Goal: Task Accomplishment & Management: Use online tool/utility

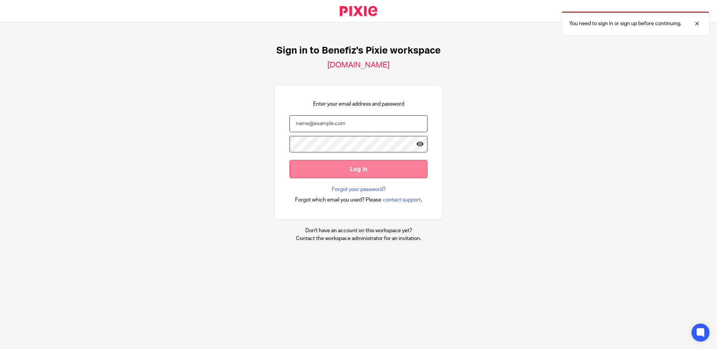
type input "charlotte.jones2@towergate.co.uk"
click at [344, 175] on input "Log in" at bounding box center [358, 169] width 138 height 18
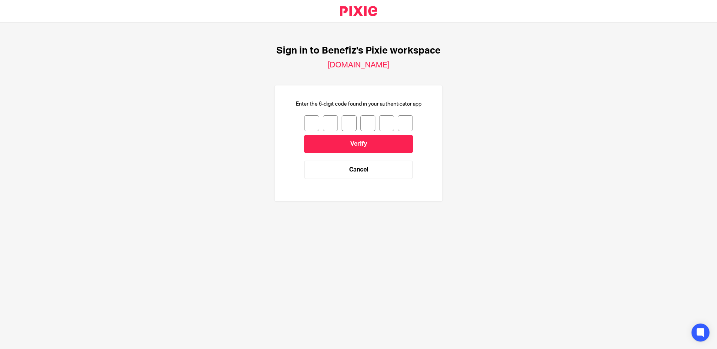
click at [309, 120] on input "number" at bounding box center [311, 123] width 15 height 16
type input "1"
type input "7"
type input "2"
type input "0"
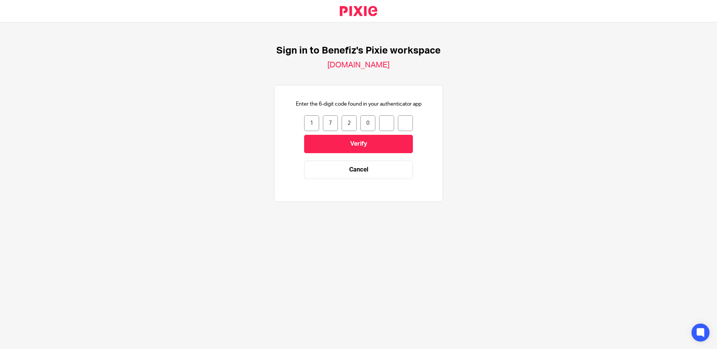
type input "6"
type input "0"
click at [332, 147] on input "Verify" at bounding box center [358, 144] width 109 height 18
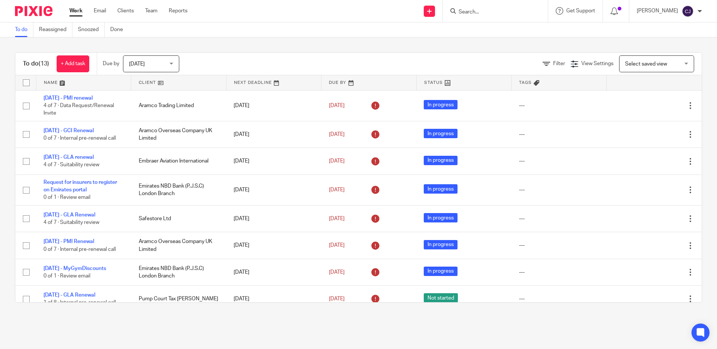
click at [478, 12] on input "Search" at bounding box center [491, 12] width 67 height 7
click at [480, 9] on input "Search" at bounding box center [491, 12] width 67 height 7
type input "safestore"
click button "submit" at bounding box center [0, 0] width 0 height 0
click at [493, 31] on link at bounding box center [519, 32] width 127 height 17
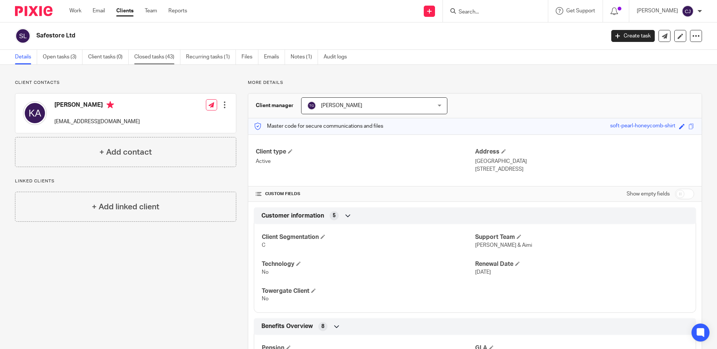
click at [139, 56] on link "Closed tasks (43)" at bounding box center [157, 57] width 46 height 15
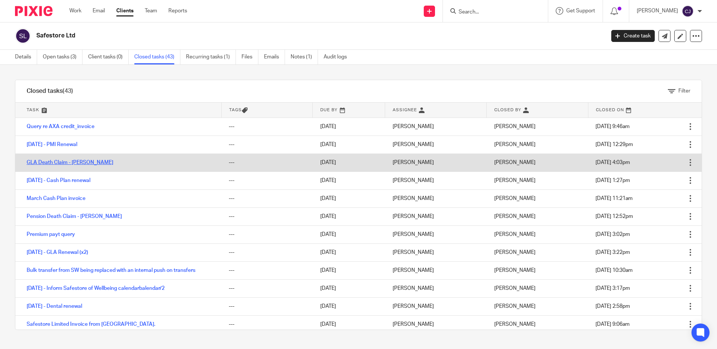
click at [69, 163] on link "GLA Death Claim - [PERSON_NAME]" at bounding box center [70, 162] width 87 height 5
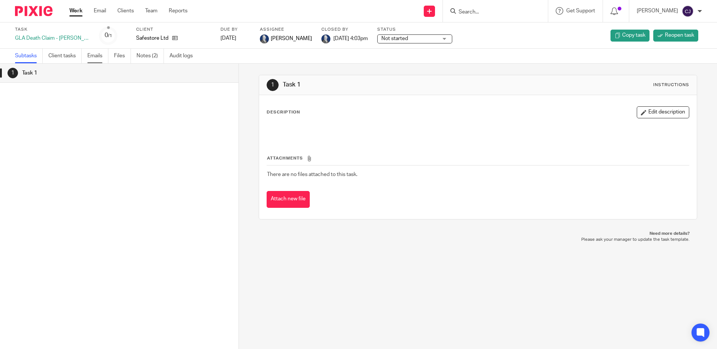
click at [99, 55] on link "Emails" at bounding box center [97, 56] width 21 height 15
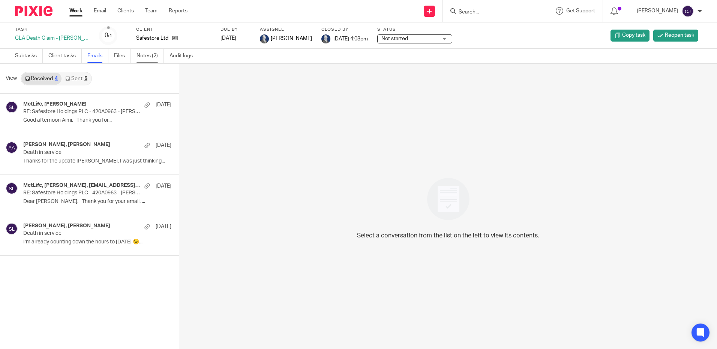
click at [142, 51] on link "Notes (2)" at bounding box center [149, 56] width 27 height 15
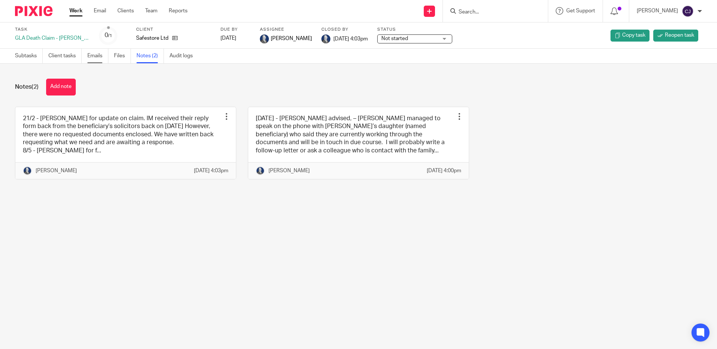
click at [101, 57] on link "Emails" at bounding box center [97, 56] width 21 height 15
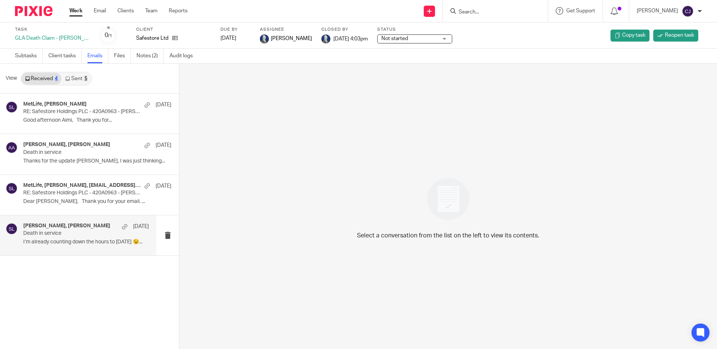
click at [72, 241] on p "I’m already counting down the hours to [DATE] 😉..." at bounding box center [86, 242] width 126 height 6
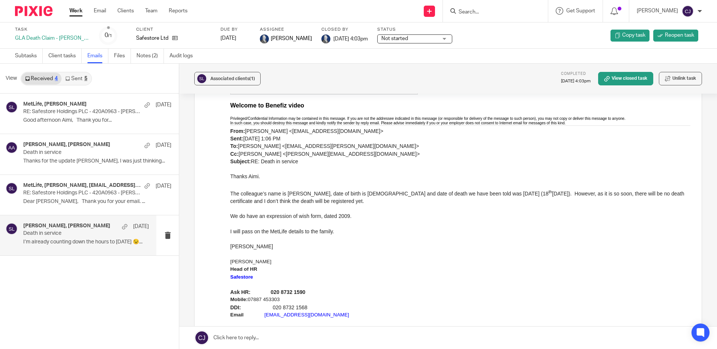
scroll to position [1002, 0]
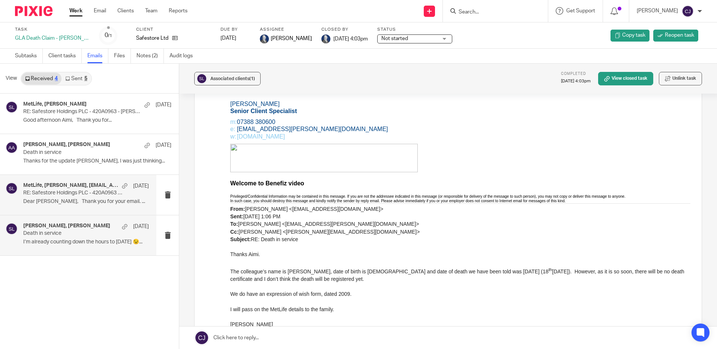
click at [85, 207] on div "MetLife, Aimi Arnall, ebclaims@metlife.uk.com 20 Jan RE: Safestore Holdings PLC…" at bounding box center [86, 195] width 126 height 25
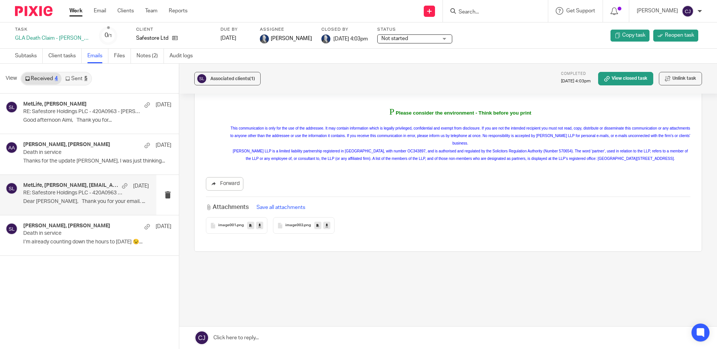
scroll to position [0, 0]
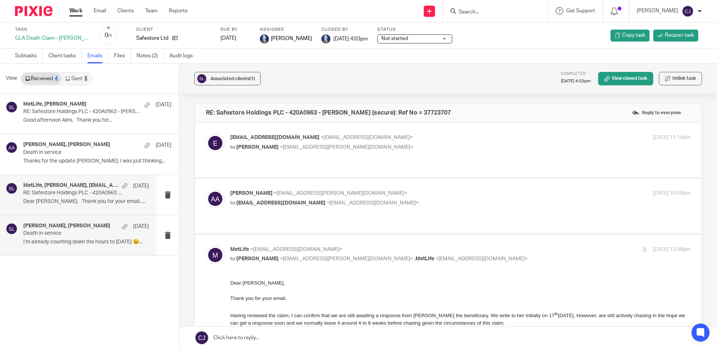
click at [66, 247] on div "Julie Scaife, Aimi Arnall, Katie Alfred 22 May 2024 Death in service I’m alread…" at bounding box center [86, 235] width 126 height 25
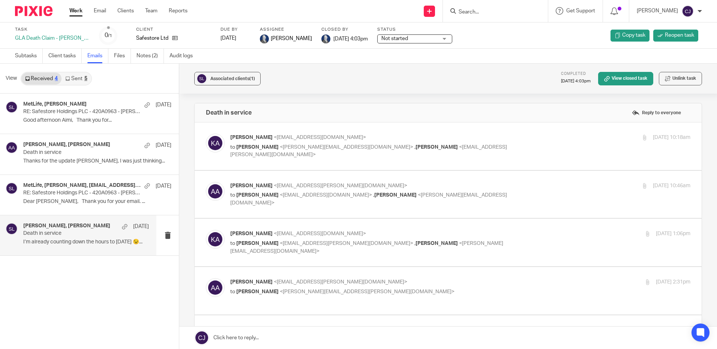
click at [503, 154] on div "Katie Alfred <kalfred@safestore.co.uk> to Tim Gillingham <tim@benefiz.co.uk> , …" at bounding box center [448, 146] width 484 height 25
click at [462, 202] on div "Aimi Arnall <aimi.arnall@benefiz.co.uk> to Katie Alfred <kalfred@safestore.co.u…" at bounding box center [448, 194] width 484 height 25
click at [444, 202] on div "Aimi Arnall <aimi.arnall@benefiz.co.uk> to Katie Alfred <kalfred@safestore.co.u…" at bounding box center [448, 194] width 484 height 25
click at [493, 189] on p "Aimi Arnall <aimi.arnall@benefiz.co.uk>" at bounding box center [383, 186] width 307 height 8
checkbox input "true"
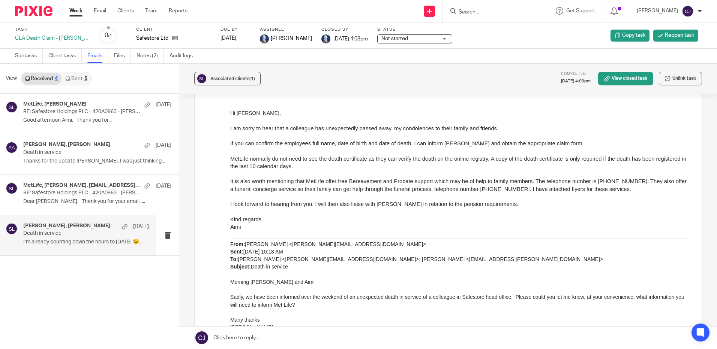
scroll to position [262, 0]
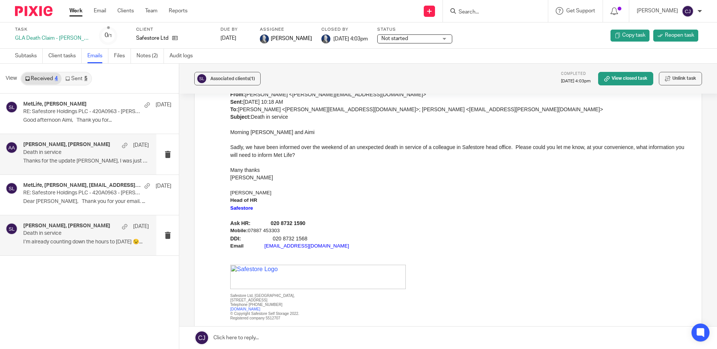
click at [74, 161] on p "Thanks for the update Aimi, I was just thinking..." at bounding box center [86, 161] width 126 height 6
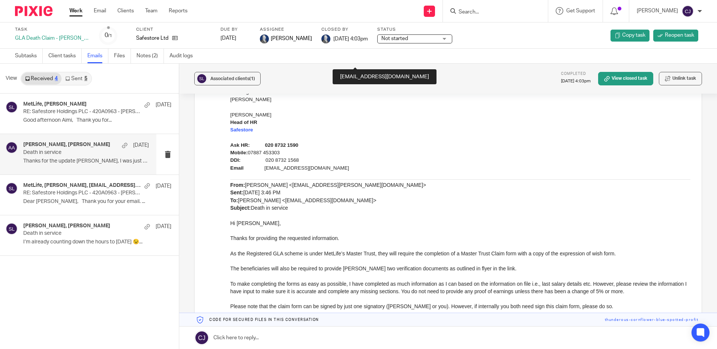
scroll to position [1987, 0]
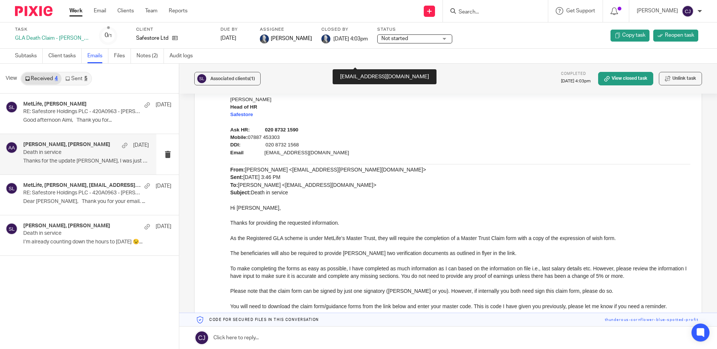
click at [516, 324] on span "https://benefiz.usepixie.net/u/02bf366cbd8b7a02e0db5ccba6ddbcb1" at bounding box center [488, 322] width 55 height 6
click at [124, 55] on link "Files" at bounding box center [122, 56] width 17 height 15
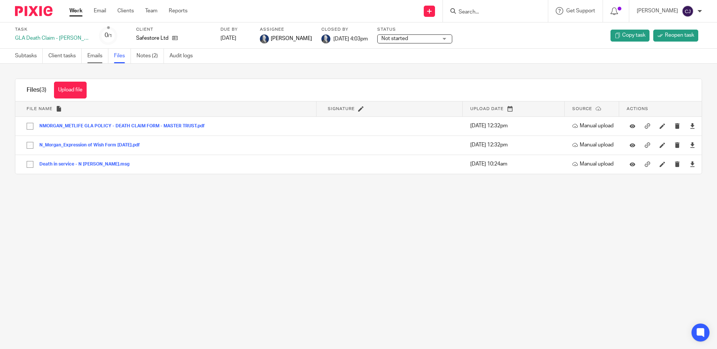
click at [97, 54] on link "Emails" at bounding box center [97, 56] width 21 height 15
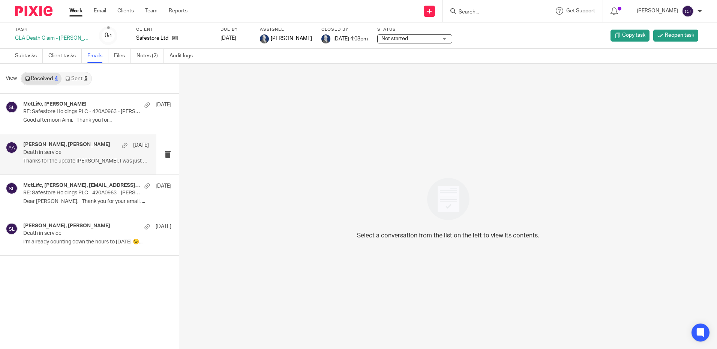
click at [47, 160] on p "Thanks for the update [PERSON_NAME], I was just thinking..." at bounding box center [86, 161] width 126 height 6
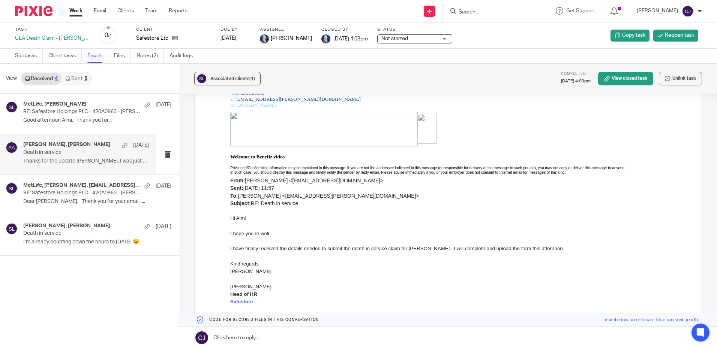
scroll to position [1987, 0]
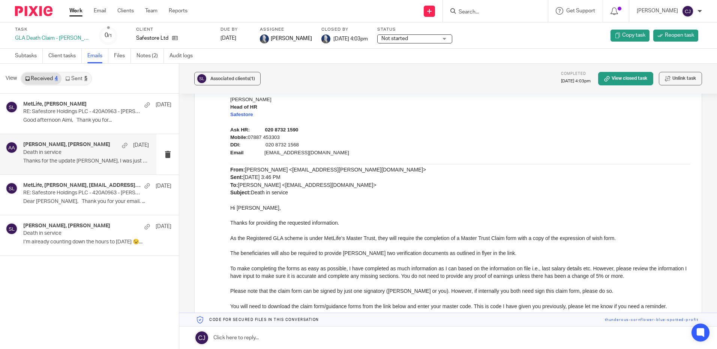
click at [516, 324] on span "[URL][DOMAIN_NAME]" at bounding box center [488, 322] width 55 height 6
click at [125, 57] on link "Files" at bounding box center [122, 56] width 17 height 15
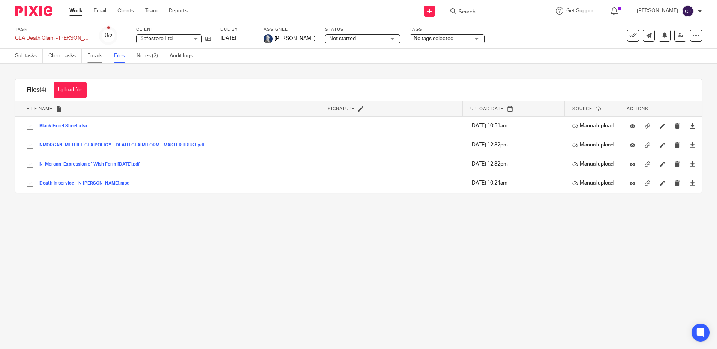
click at [99, 59] on link "Emails" at bounding box center [97, 56] width 21 height 15
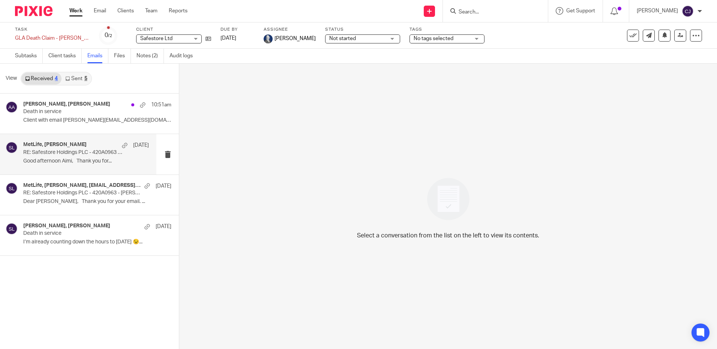
click at [82, 156] on div "MetLife, [PERSON_NAME] [DATE] RE: Safestore Holdings PLC - 420A0963 - [PERSON_N…" at bounding box center [86, 154] width 126 height 25
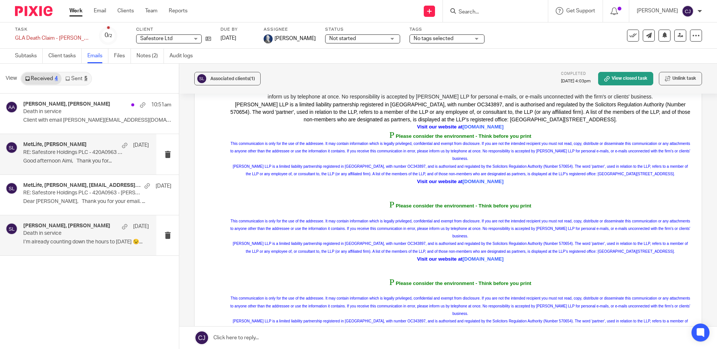
scroll to position [2505, 0]
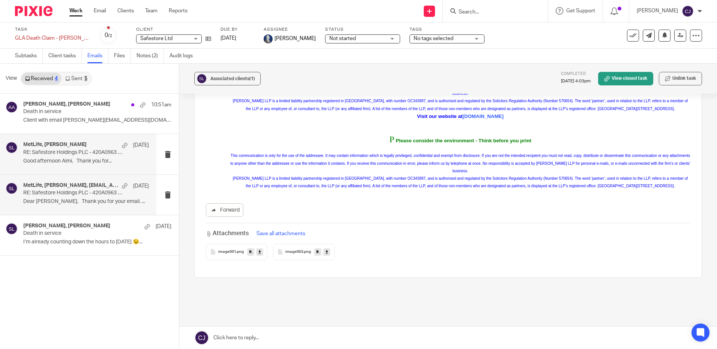
click at [57, 193] on p "RE: Safestore Holdings PLC - 420A0963 - [PERSON_NAME] {secure}: Ref No = 377237…" at bounding box center [73, 193] width 100 height 6
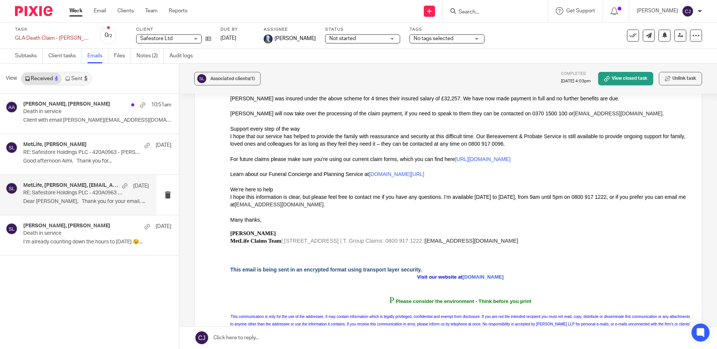
scroll to position [811, 0]
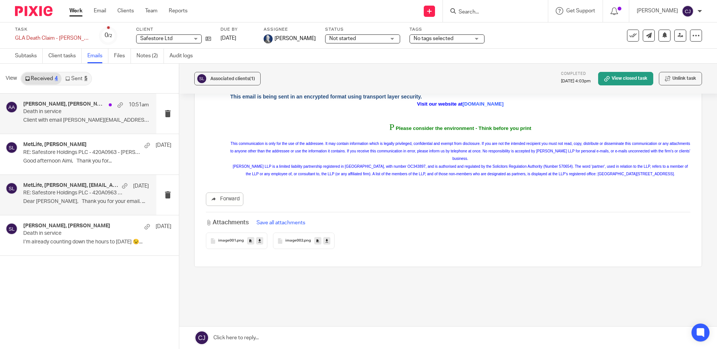
click at [76, 115] on p "Death in service" at bounding box center [73, 112] width 100 height 6
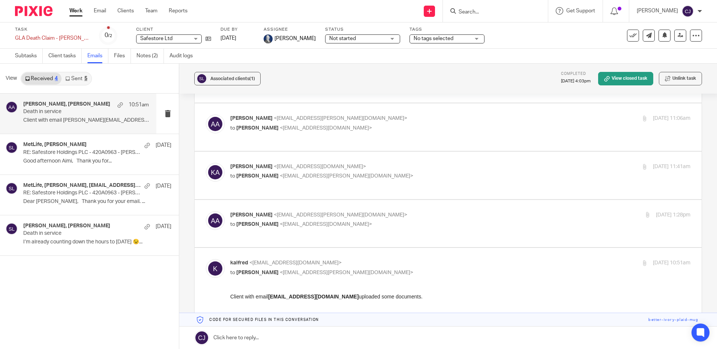
scroll to position [603, 0]
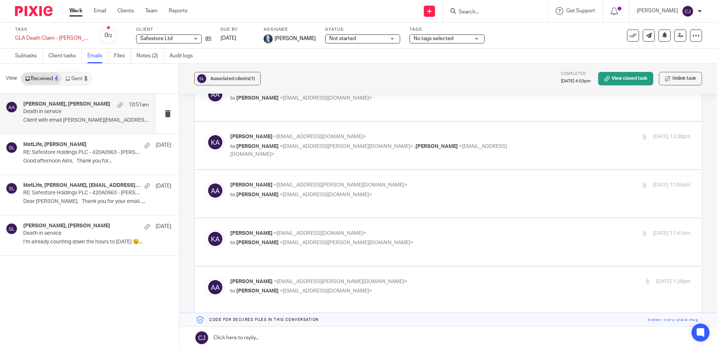
click at [398, 278] on p "Aimi Arnall <aimi.arnall@benefiz.co.uk>" at bounding box center [383, 282] width 307 height 8
checkbox input "true"
click at [418, 219] on label at bounding box center [448, 243] width 507 height 48
click at [206, 229] on input "checkbox" at bounding box center [205, 229] width 0 height 0
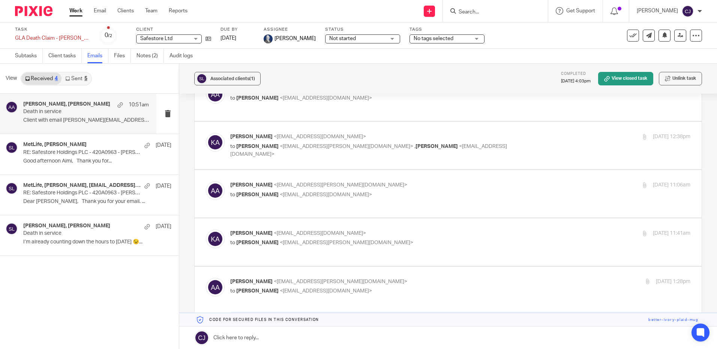
checkbox input "true"
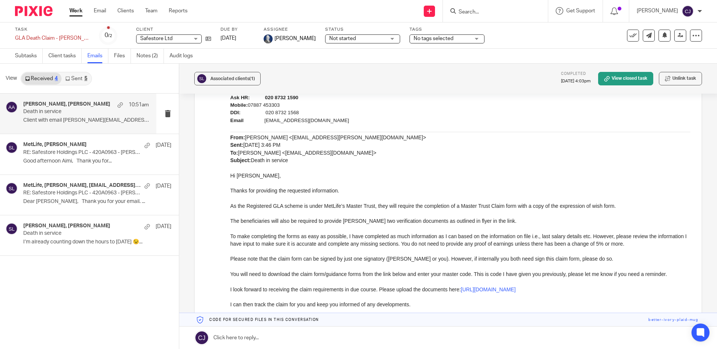
scroll to position [1915, 0]
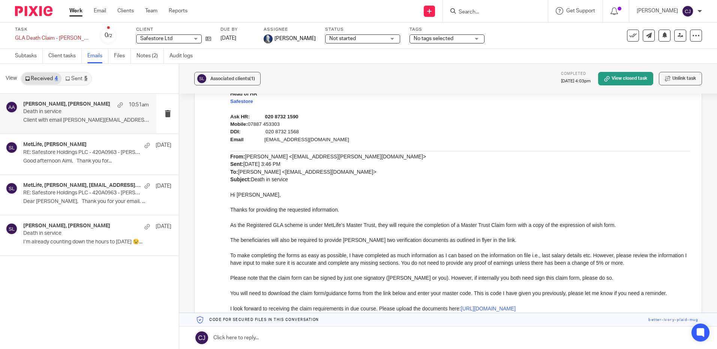
drag, startPoint x: 622, startPoint y: 310, endPoint x: 461, endPoint y: 310, distance: 161.2
click at [461, 310] on p "I look forward to receiving the claim requirements in due course. Please upload…" at bounding box center [460, 308] width 460 height 7
drag, startPoint x: 461, startPoint y: 310, endPoint x: 475, endPoint y: 310, distance: 14.2
copy span "https://benefiz.usepixie.net/u/02bf366cbd8b7a02e0db5ccba6ddbcb1"
click at [492, 321] on p "I can then track the claim for you and keep you informed of any developments." at bounding box center [460, 323] width 460 height 7
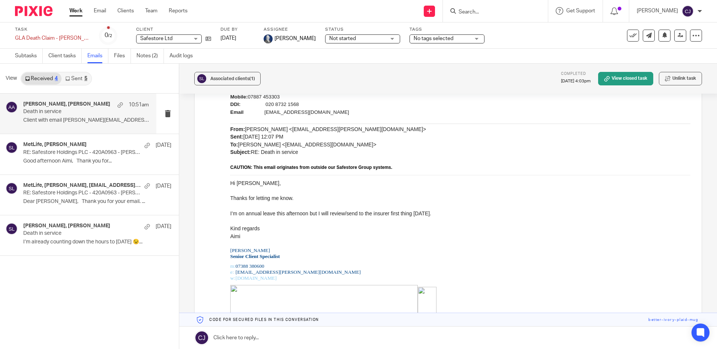
scroll to position [1540, 0]
click at [205, 38] on icon at bounding box center [208, 39] width 6 height 6
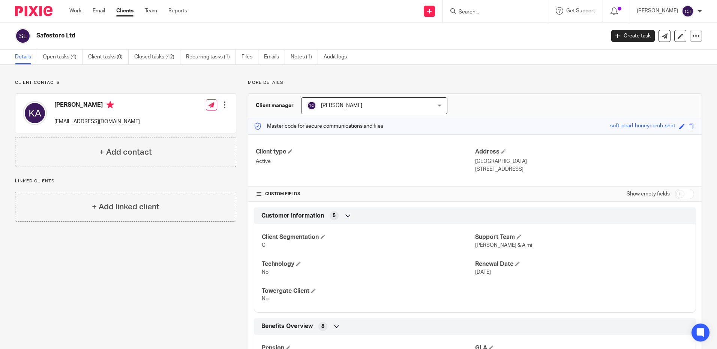
click at [687, 122] on div "Save soft-pearl-honeycomb-shirt" at bounding box center [653, 126] width 86 height 9
click at [688, 125] on span at bounding box center [691, 127] width 6 height 6
